Goal: Information Seeking & Learning: Learn about a topic

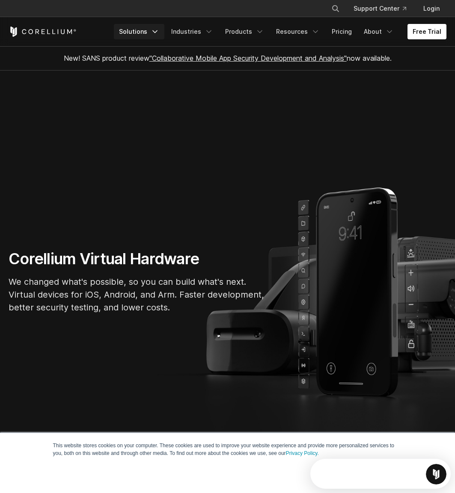
click at [150, 32] on link "Solutions" at bounding box center [139, 31] width 50 height 15
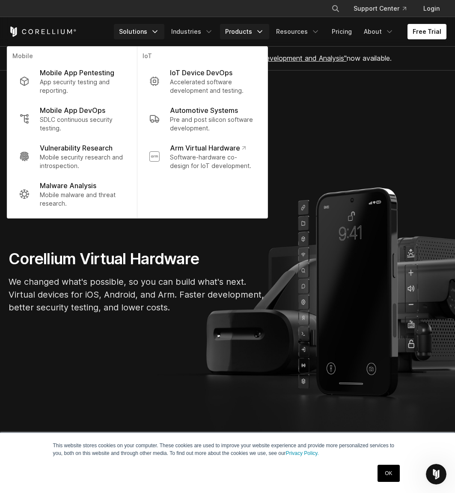
click at [258, 33] on icon "Navigation Menu" at bounding box center [259, 31] width 9 height 9
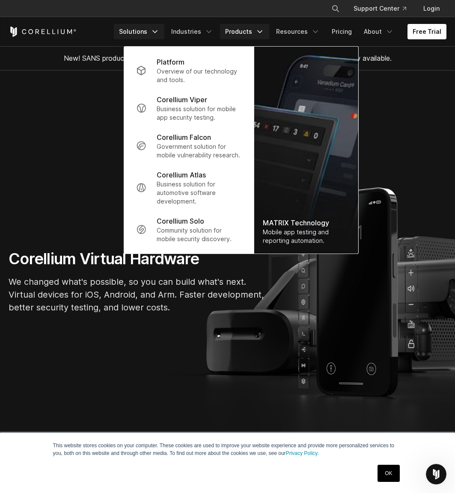
click at [161, 32] on link "Solutions" at bounding box center [139, 31] width 50 height 15
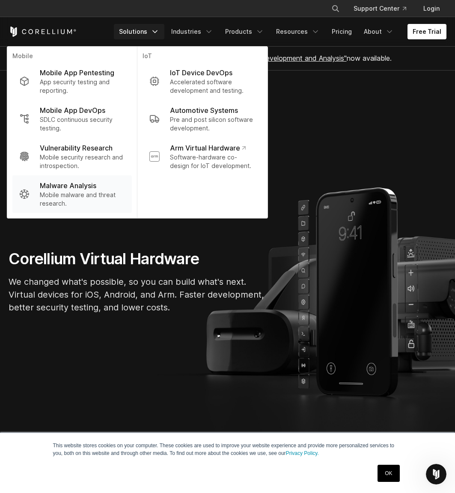
click at [85, 189] on p "Malware Analysis" at bounding box center [68, 186] width 56 height 10
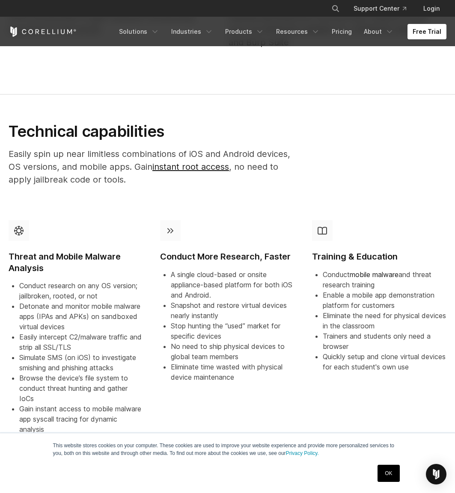
scroll to position [514, 0]
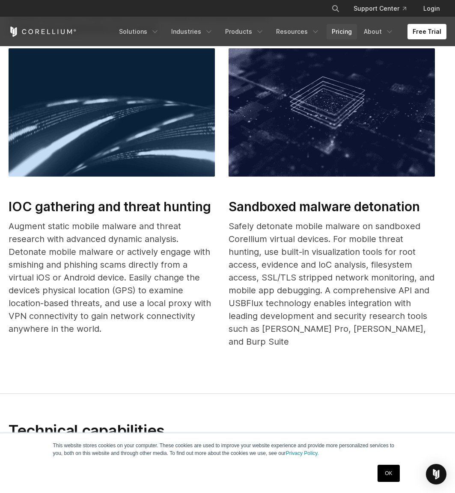
click at [345, 33] on link "Pricing" at bounding box center [342, 31] width 30 height 15
click at [386, 473] on link "OK" at bounding box center [388, 473] width 22 height 17
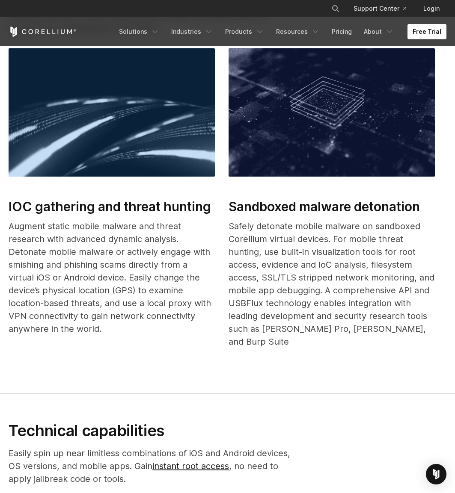
scroll to position [727, 0]
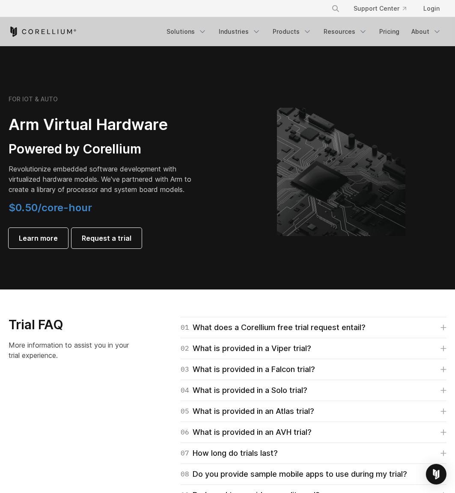
scroll to position [599, 0]
